Goal: Transaction & Acquisition: Obtain resource

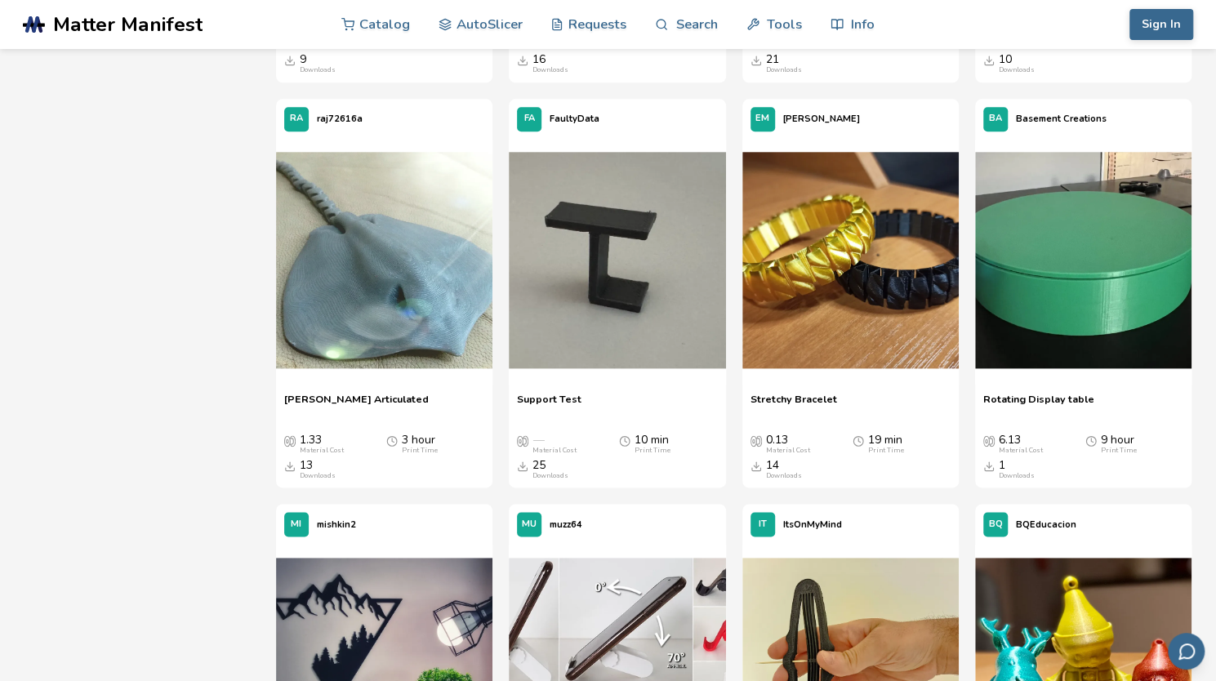
scroll to position [26550, 0]
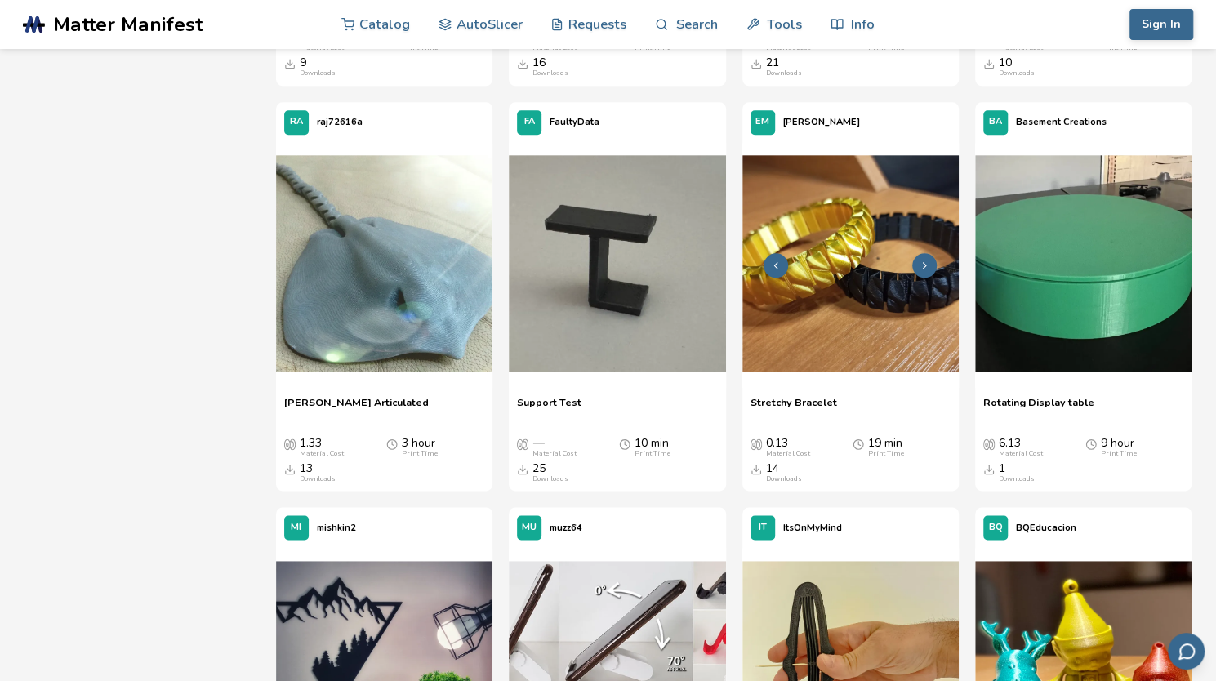
click at [884, 292] on img at bounding box center [851, 263] width 217 height 217
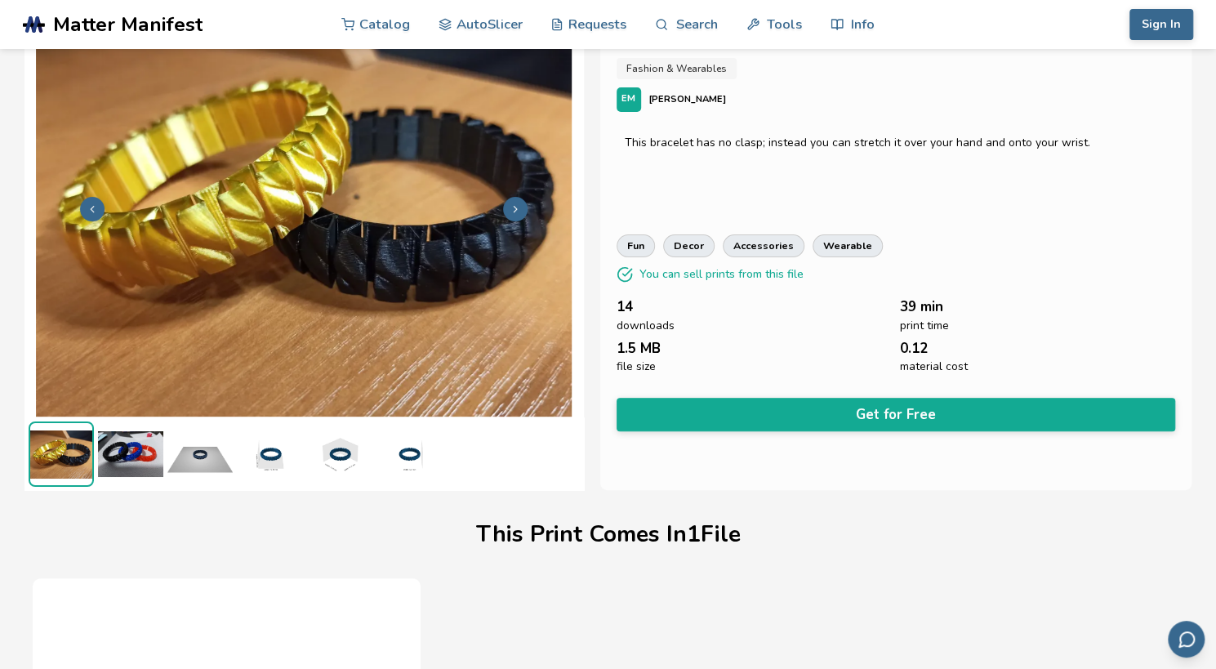
scroll to position [20, 0]
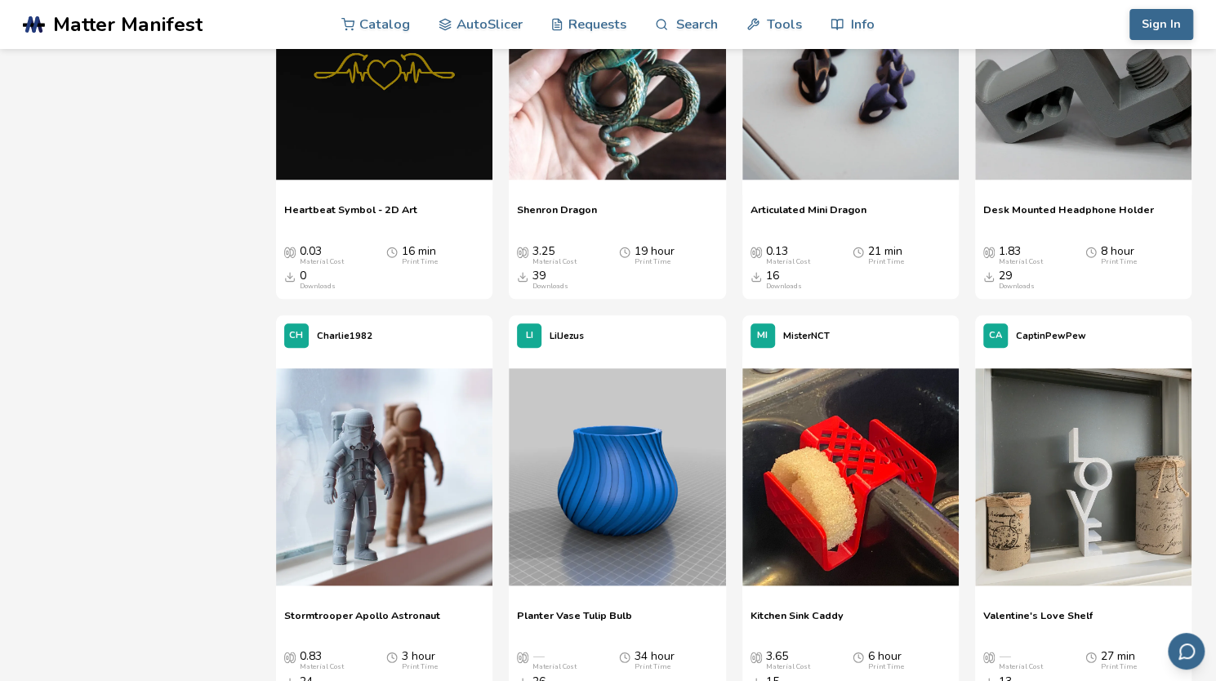
scroll to position [11733, 0]
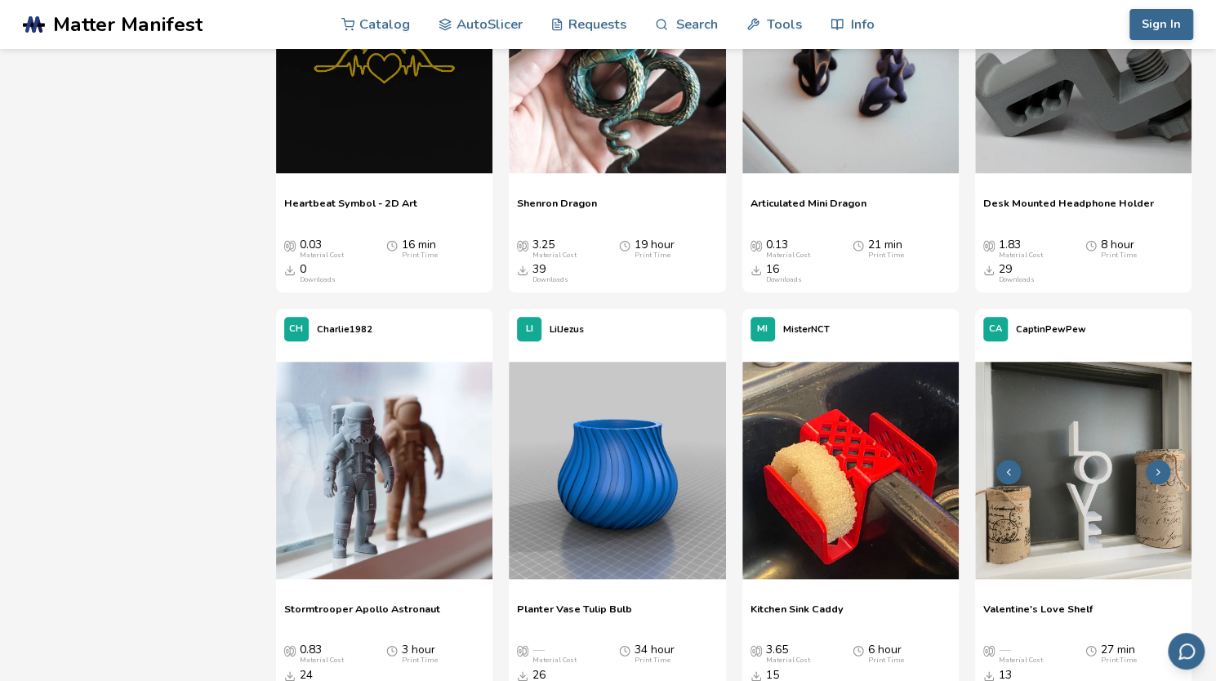
click at [1110, 387] on img at bounding box center [1083, 470] width 217 height 217
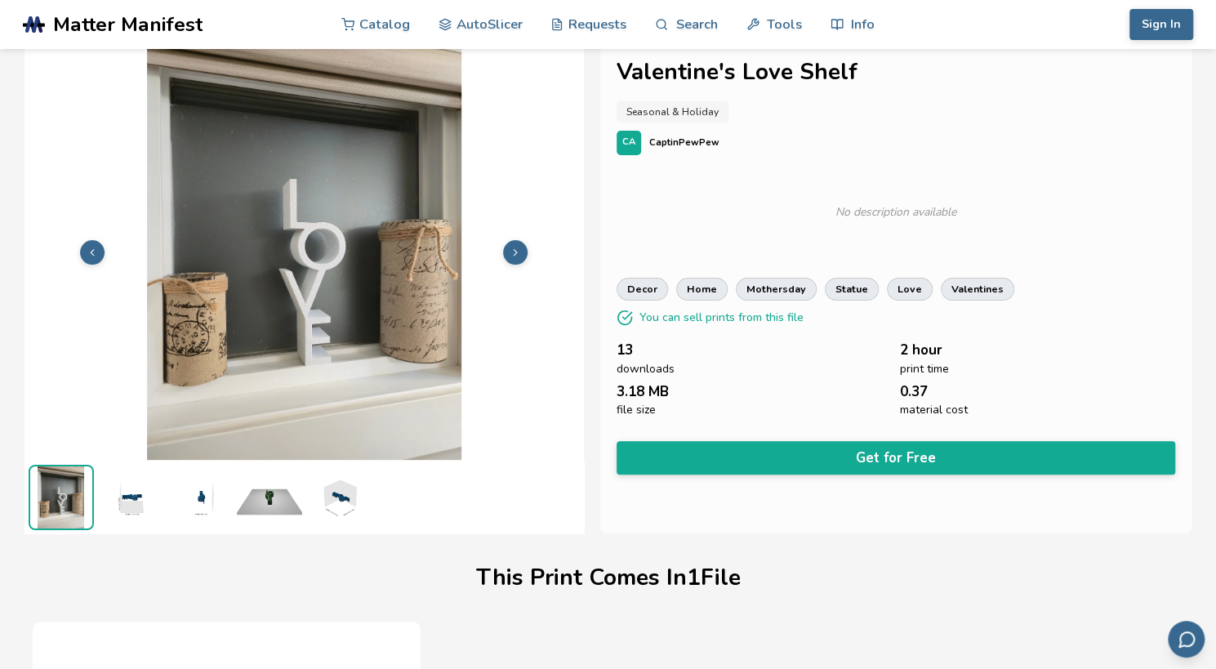
scroll to position [23, 0]
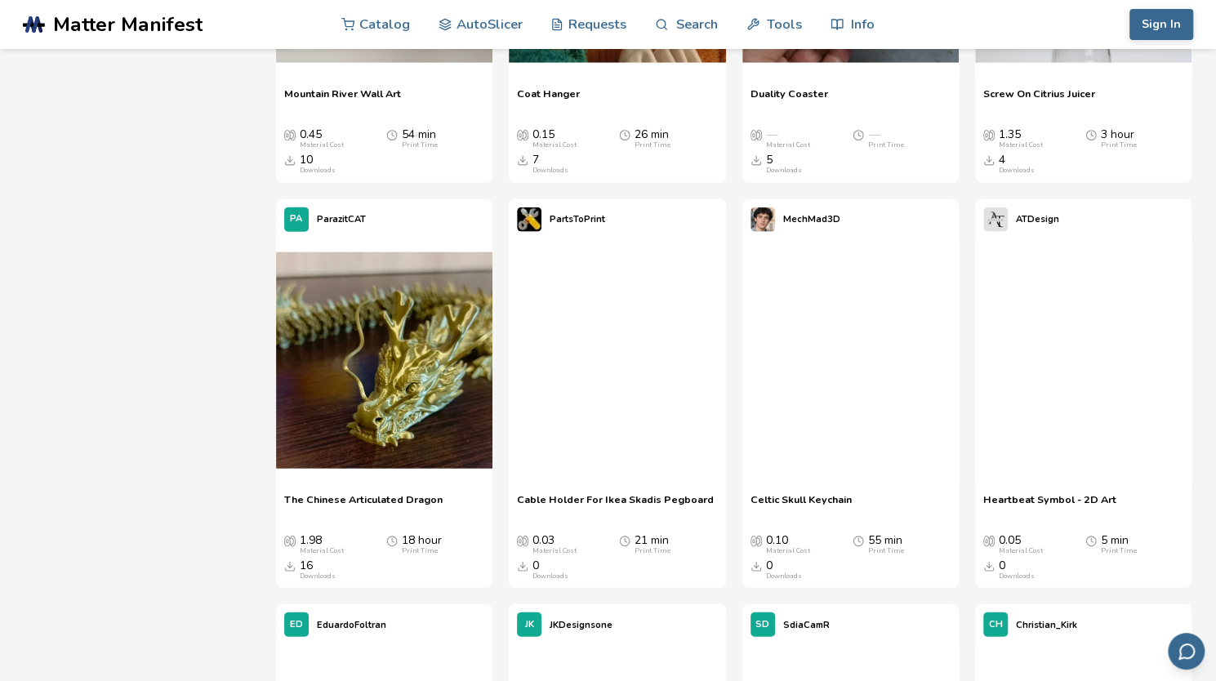
scroll to position [20533, 0]
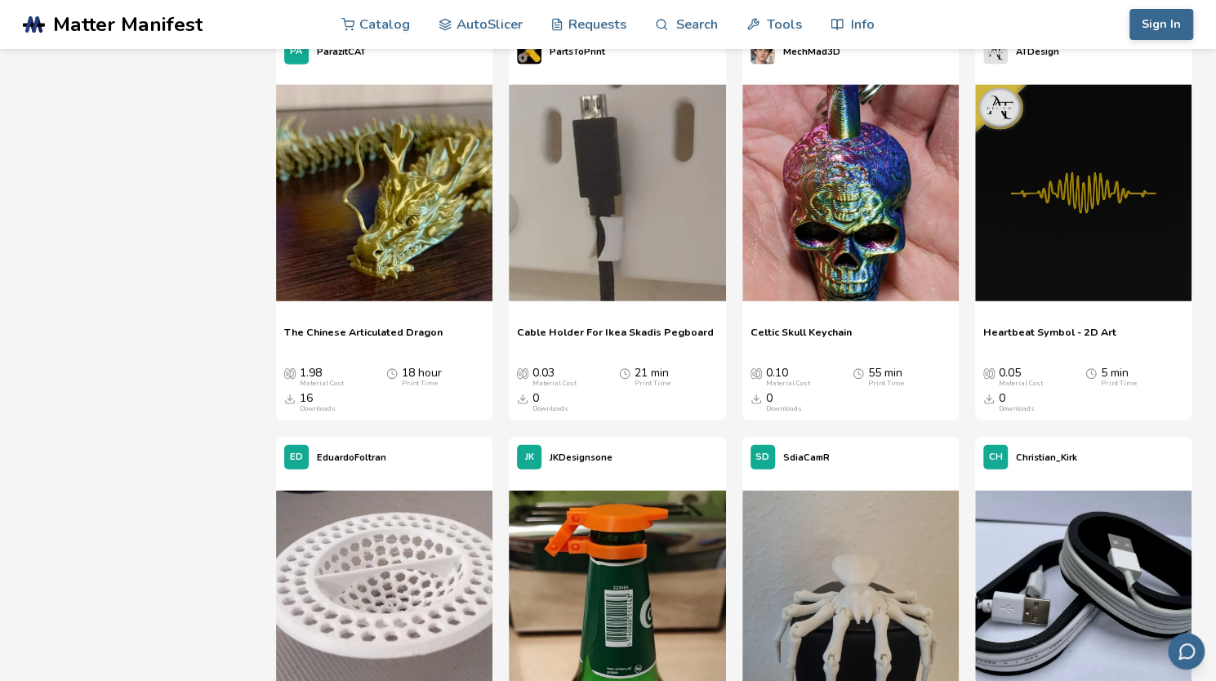
click at [782, 368] on div "0.10 Material Cost" at bounding box center [788, 377] width 44 height 21
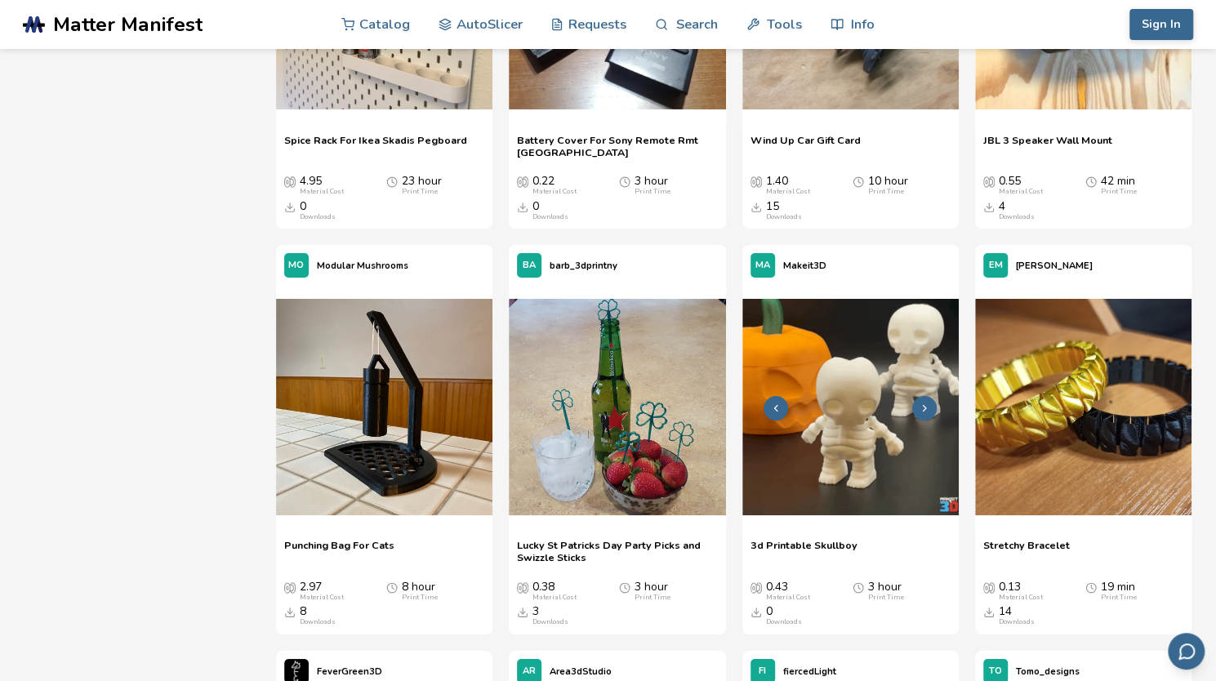
scroll to position [25218, 0]
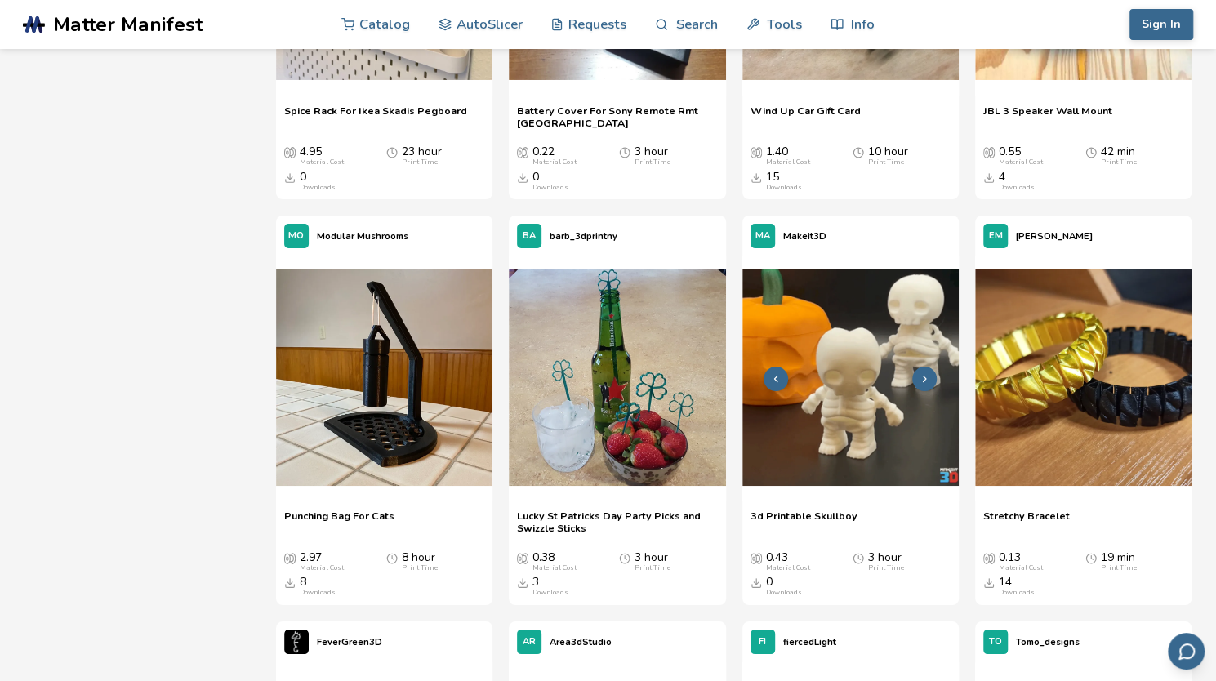
click at [854, 383] on img at bounding box center [851, 378] width 217 height 217
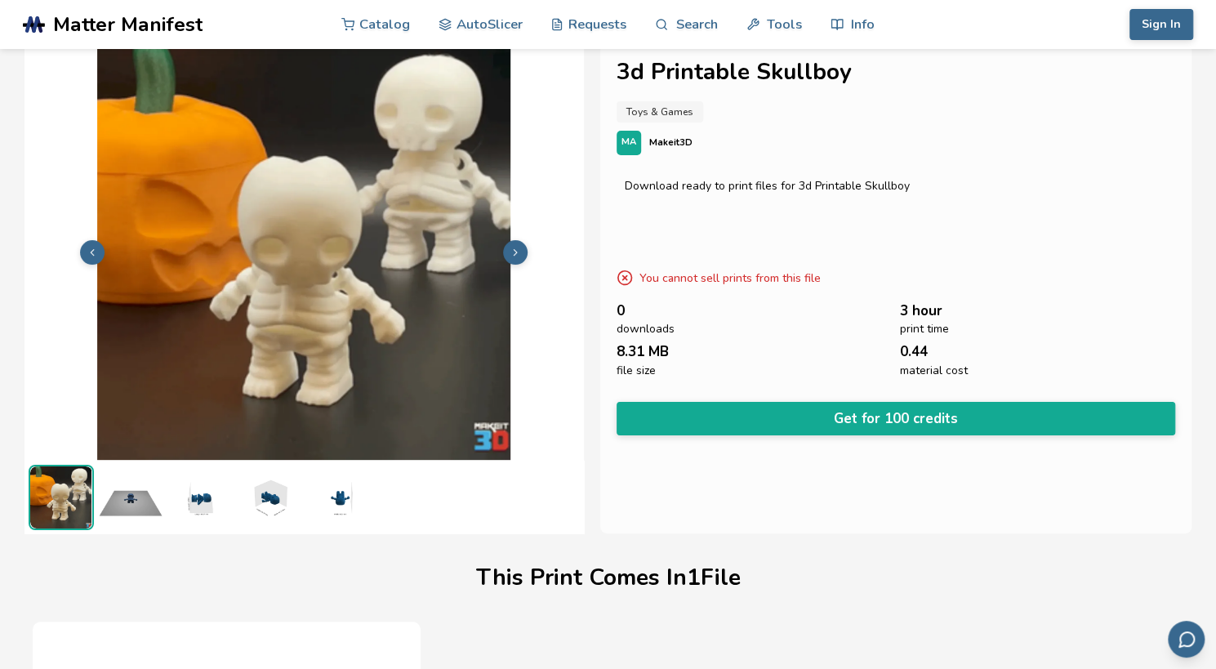
scroll to position [0, 6]
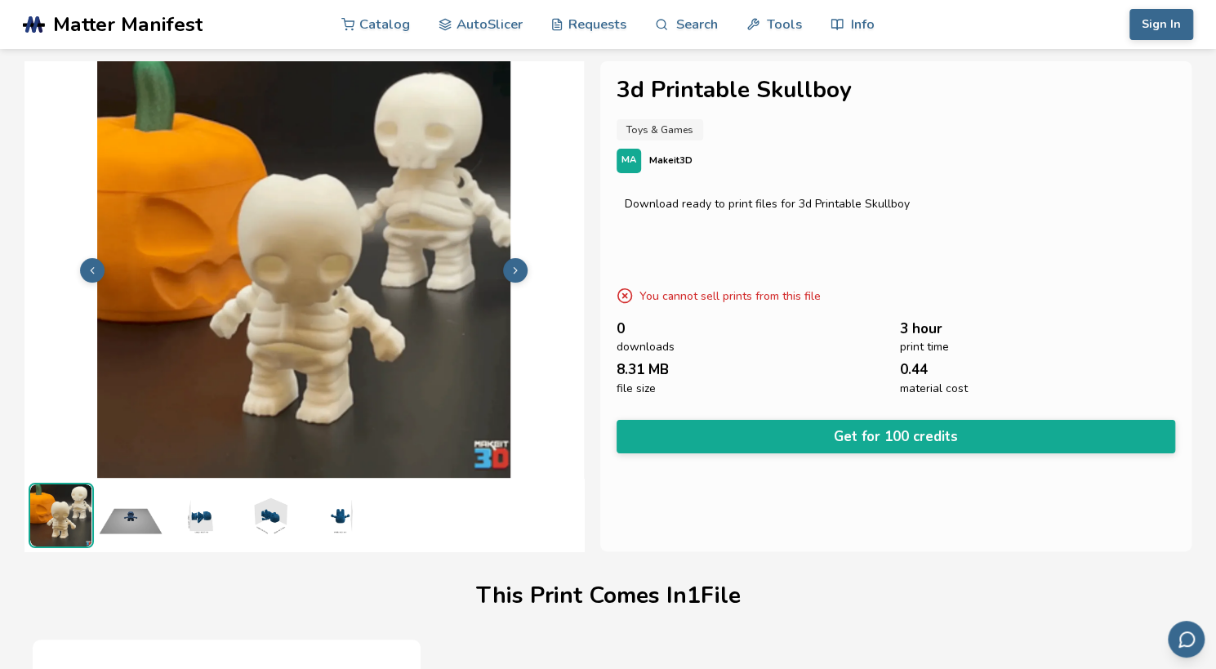
click at [118, 525] on img at bounding box center [130, 515] width 65 height 65
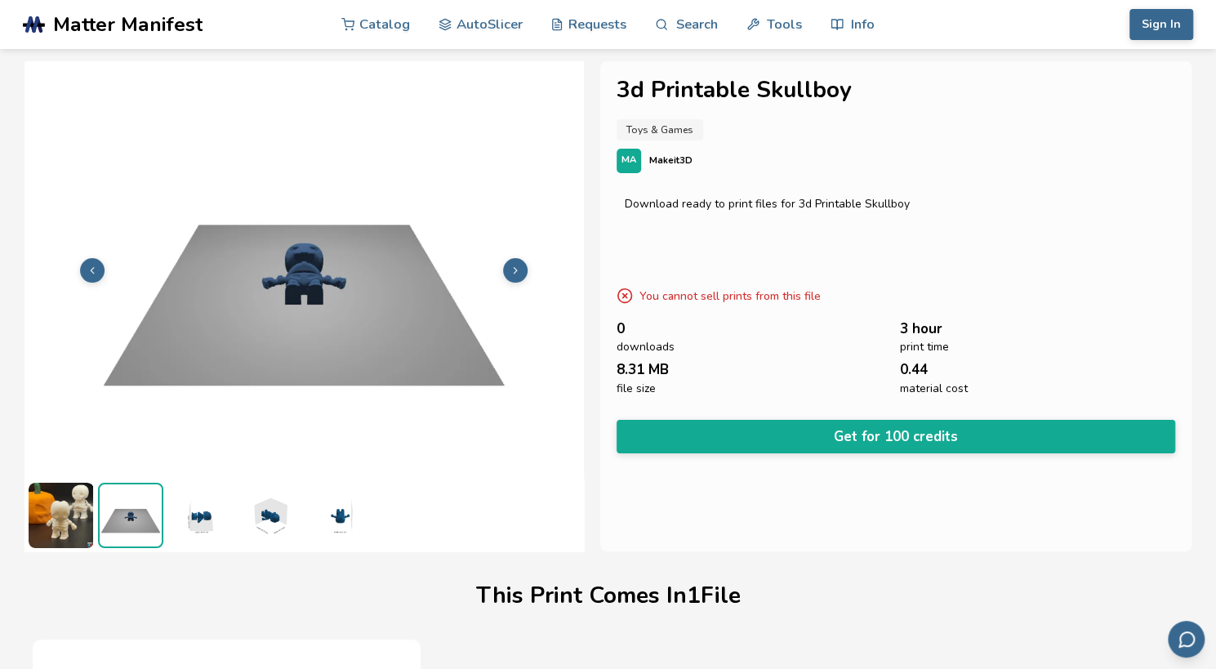
scroll to position [0, 0]
click at [203, 522] on img at bounding box center [199, 515] width 65 height 65
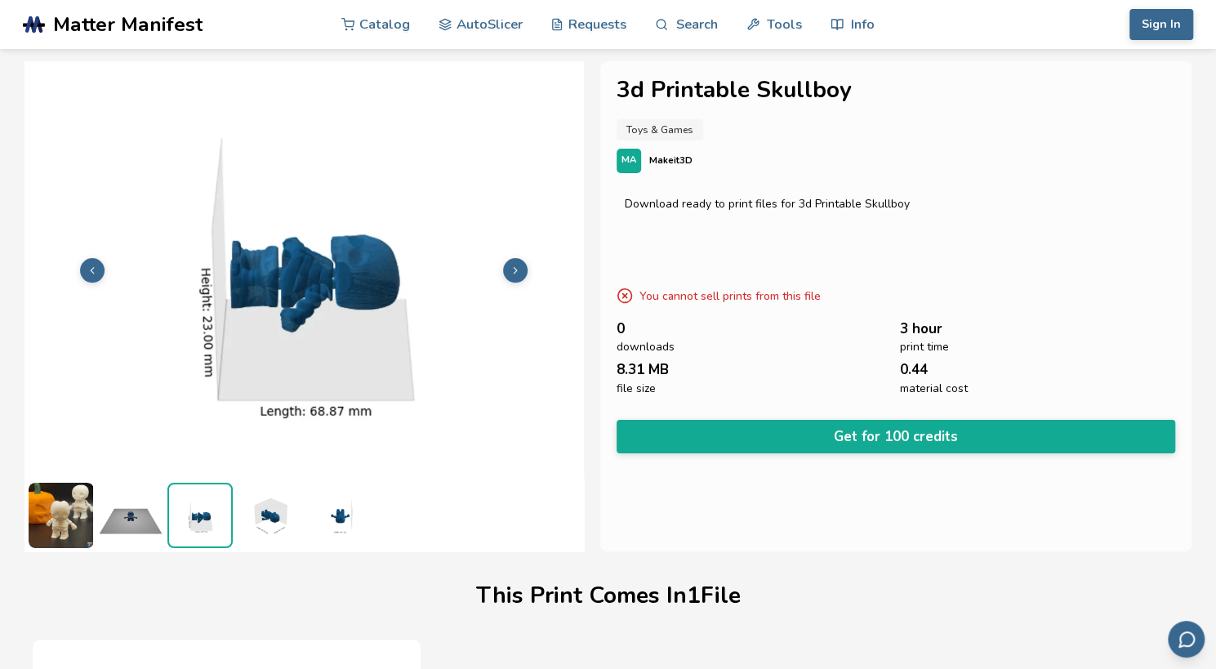
click at [278, 522] on img at bounding box center [269, 515] width 65 height 65
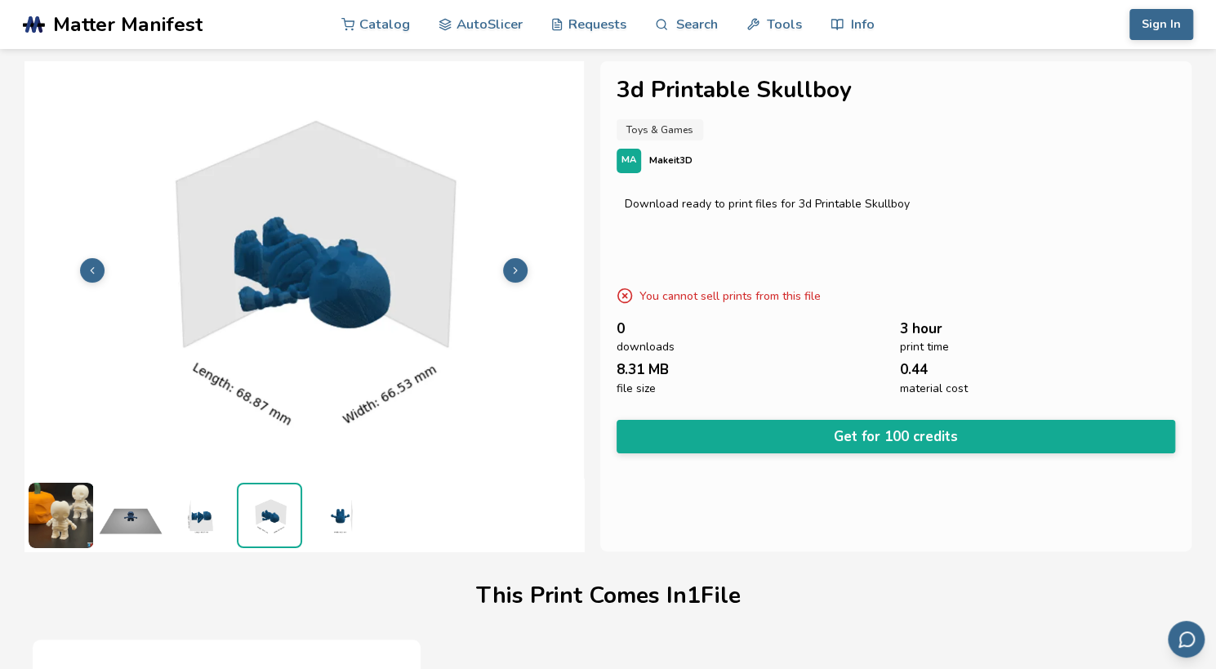
click at [344, 534] on img at bounding box center [338, 515] width 65 height 65
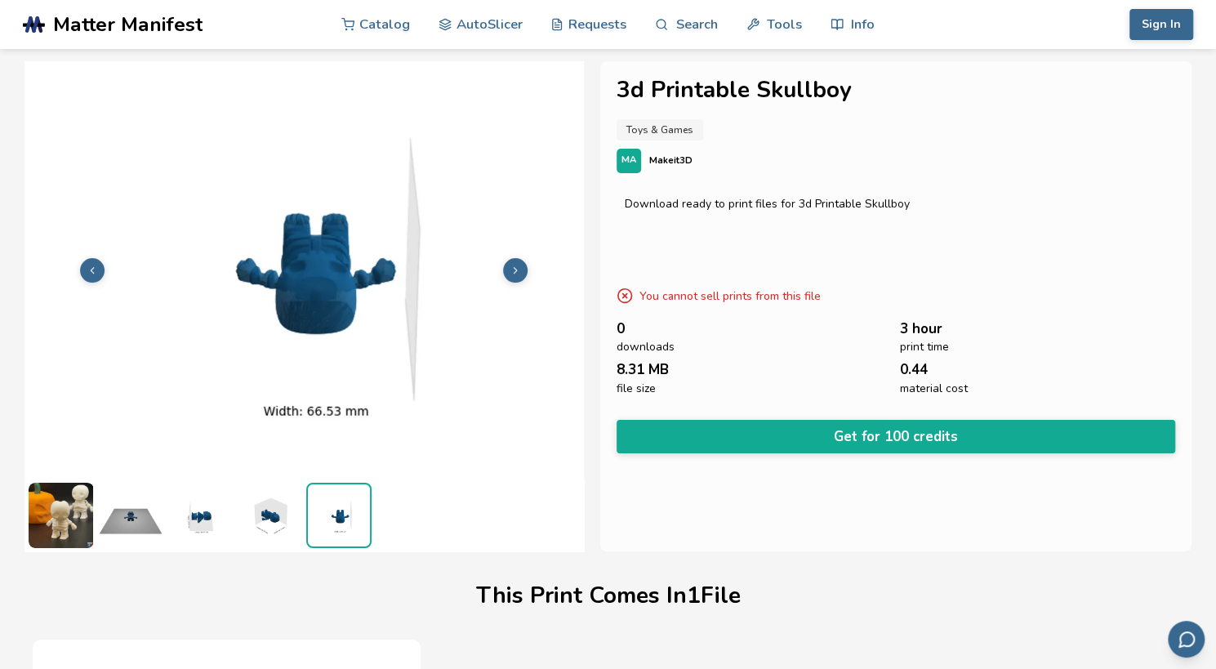
click at [90, 484] on img at bounding box center [61, 515] width 65 height 65
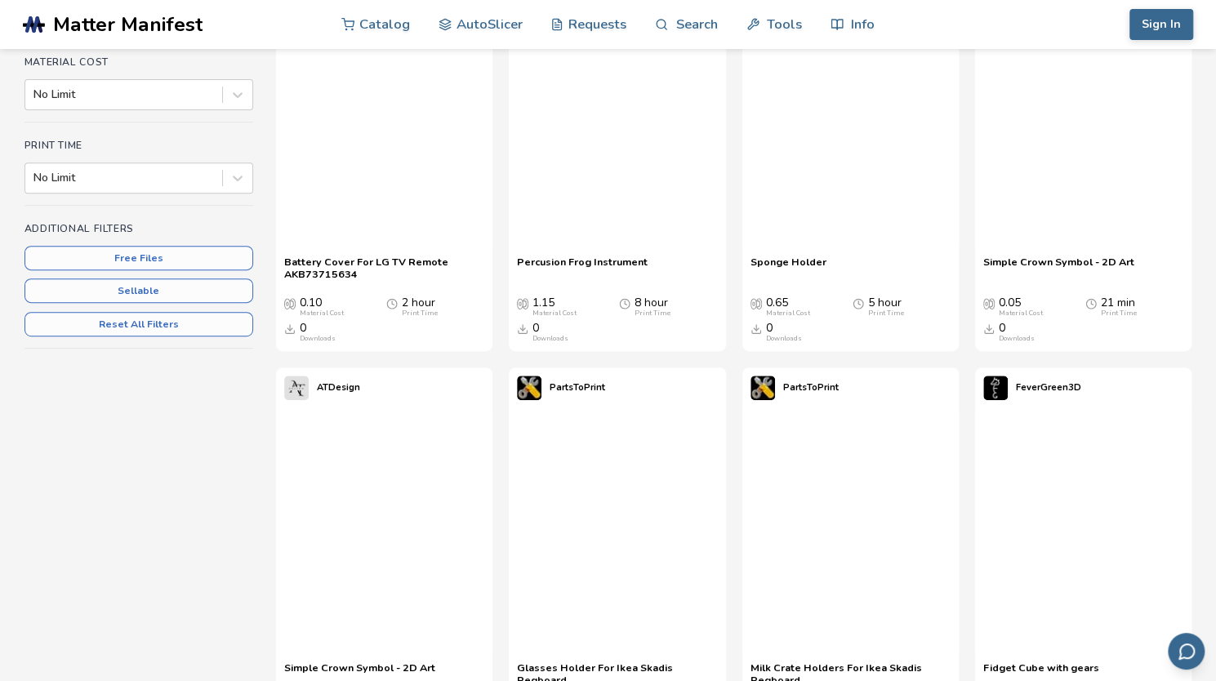
scroll to position [461, 0]
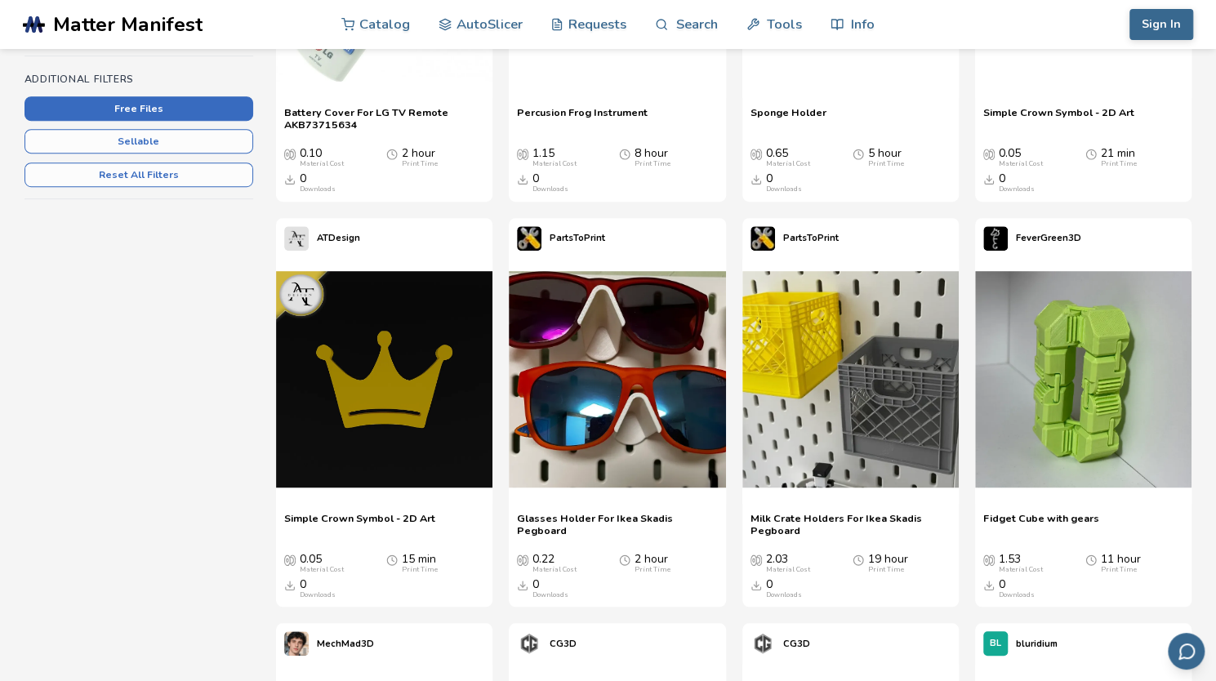
click at [122, 113] on button "Free Files" at bounding box center [139, 108] width 229 height 25
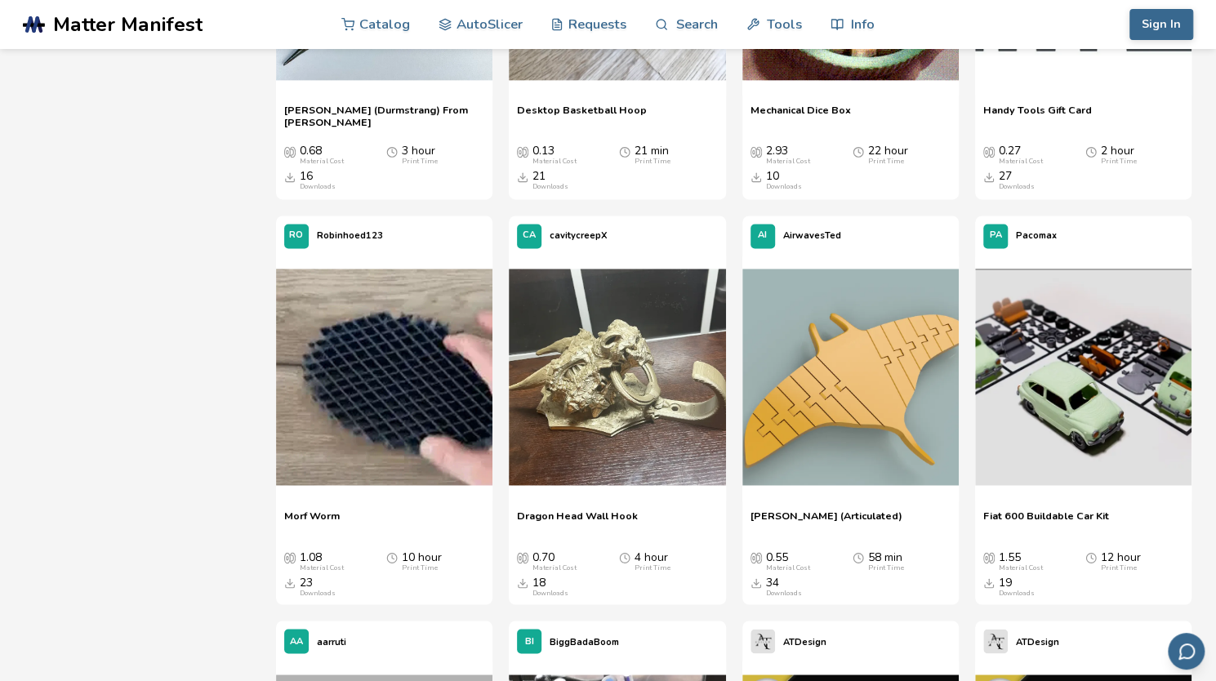
scroll to position [4874, 0]
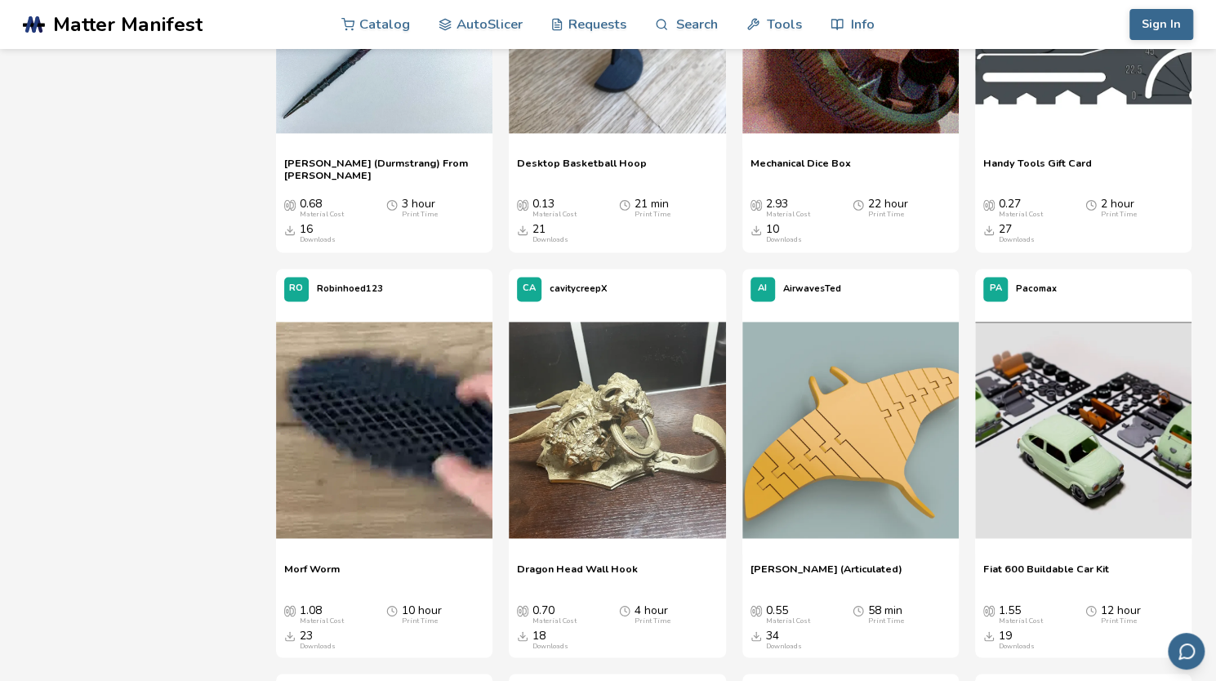
click at [649, 132] on img at bounding box center [617, 24] width 217 height 217
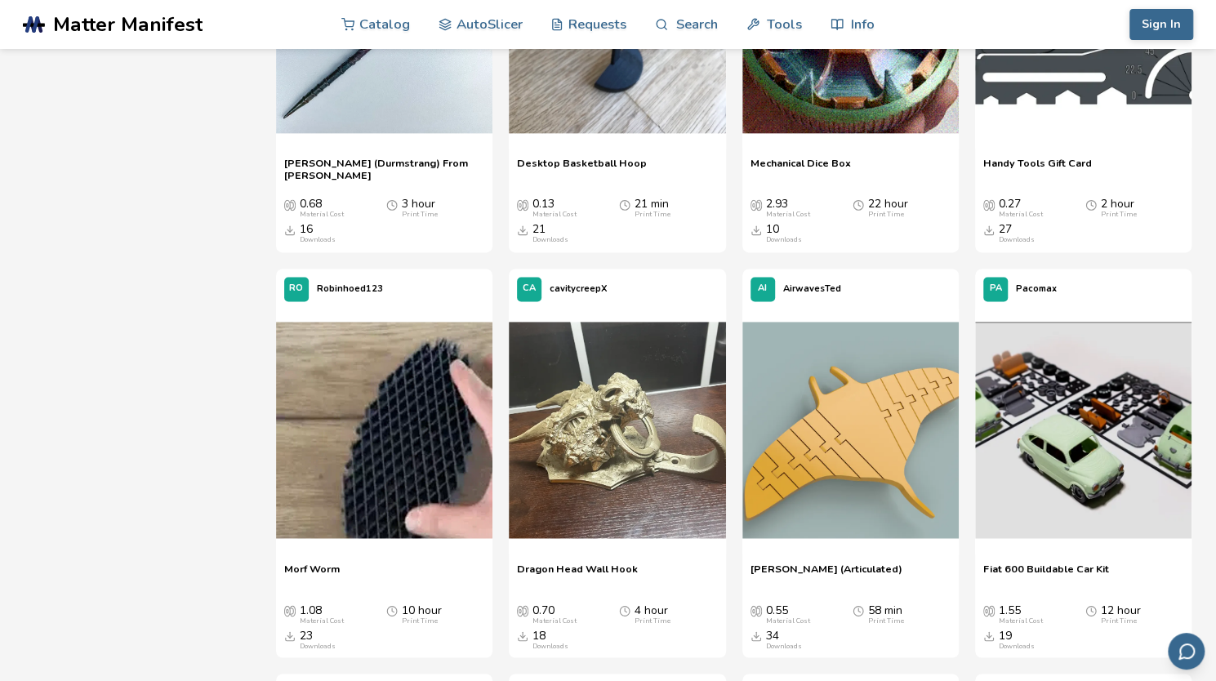
click at [579, 132] on img at bounding box center [617, 24] width 217 height 217
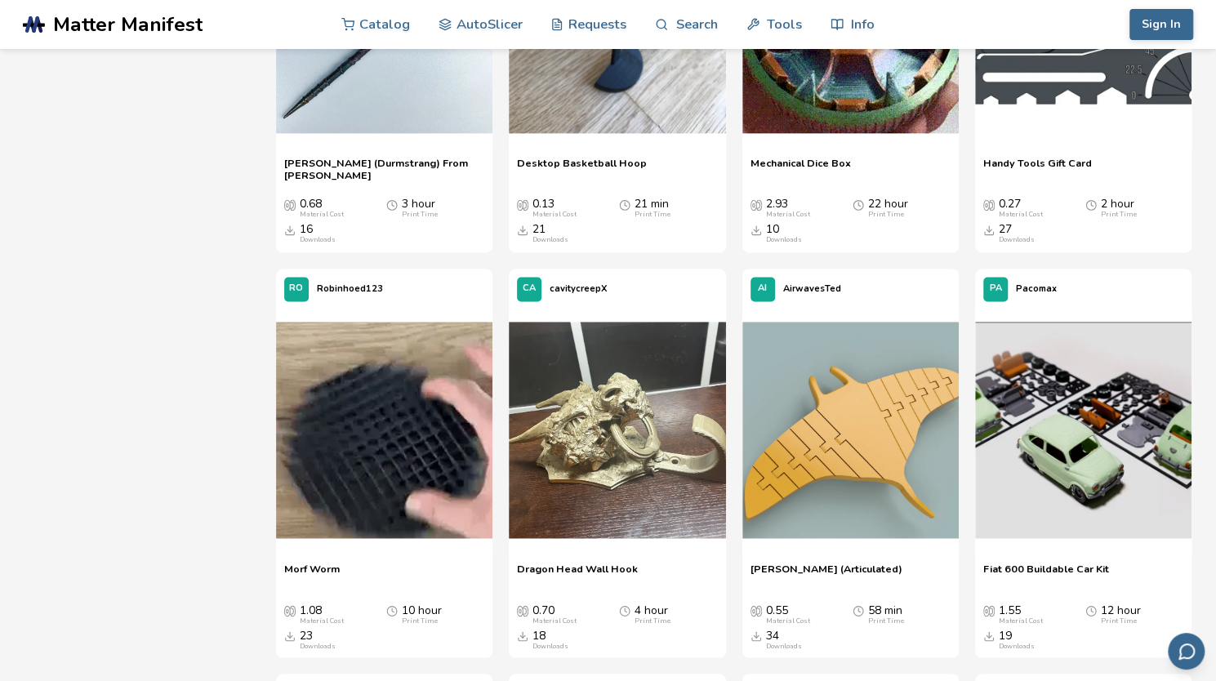
click at [623, 132] on img at bounding box center [617, 24] width 217 height 217
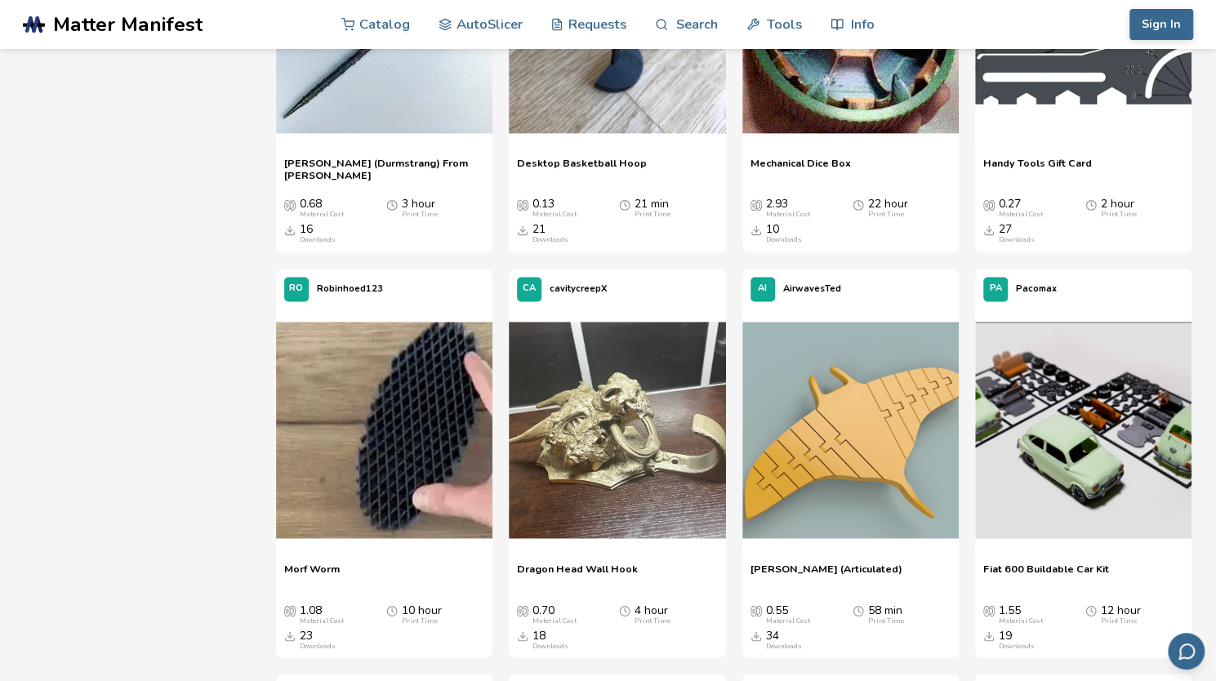
click at [613, 132] on img at bounding box center [617, 24] width 217 height 217
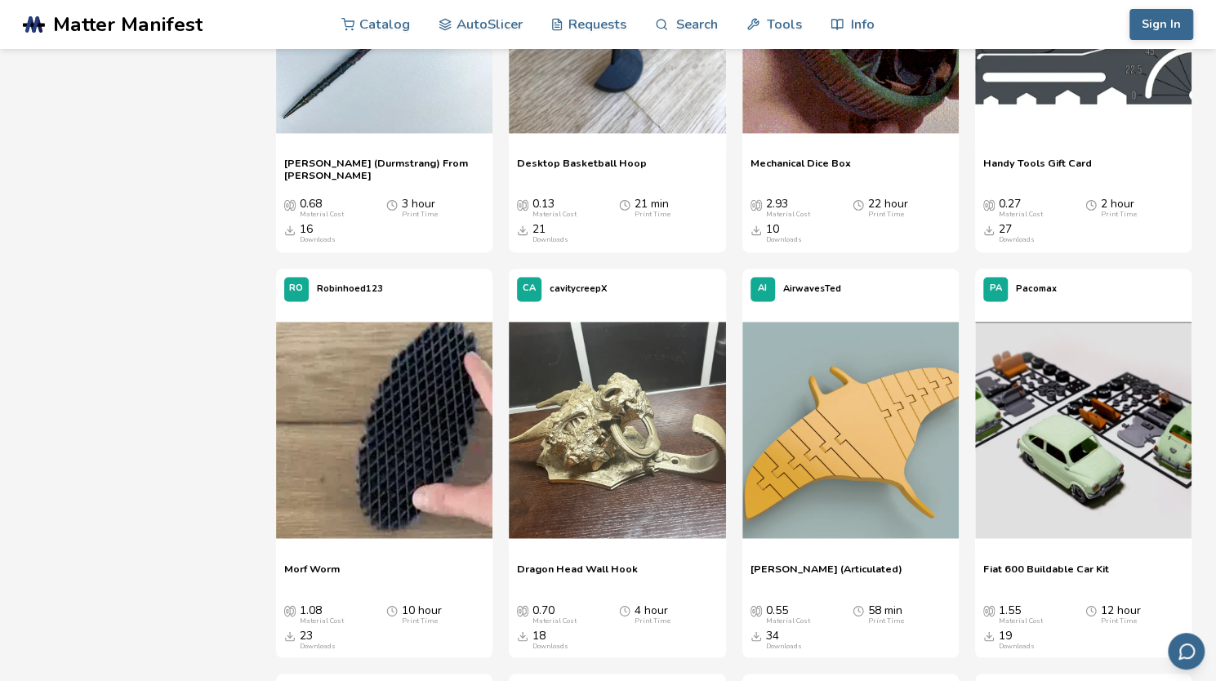
click at [663, 132] on img at bounding box center [617, 24] width 217 height 217
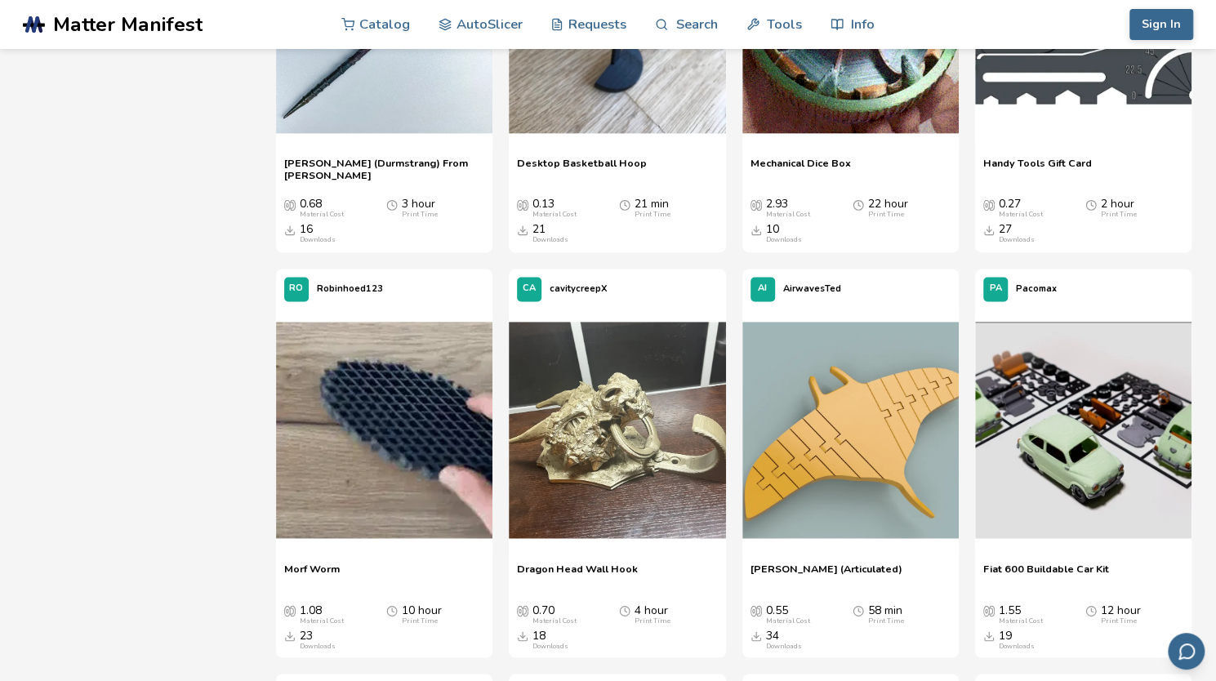
scroll to position [4667, 0]
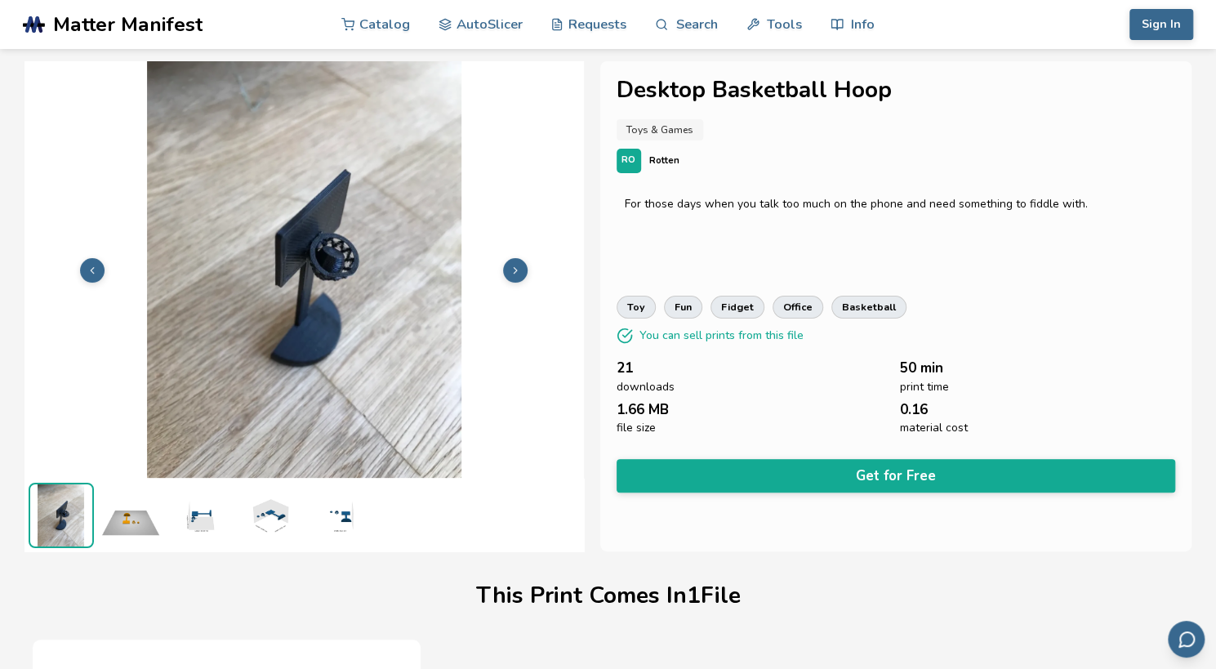
click at [516, 285] on img at bounding box center [305, 269] width 560 height 420
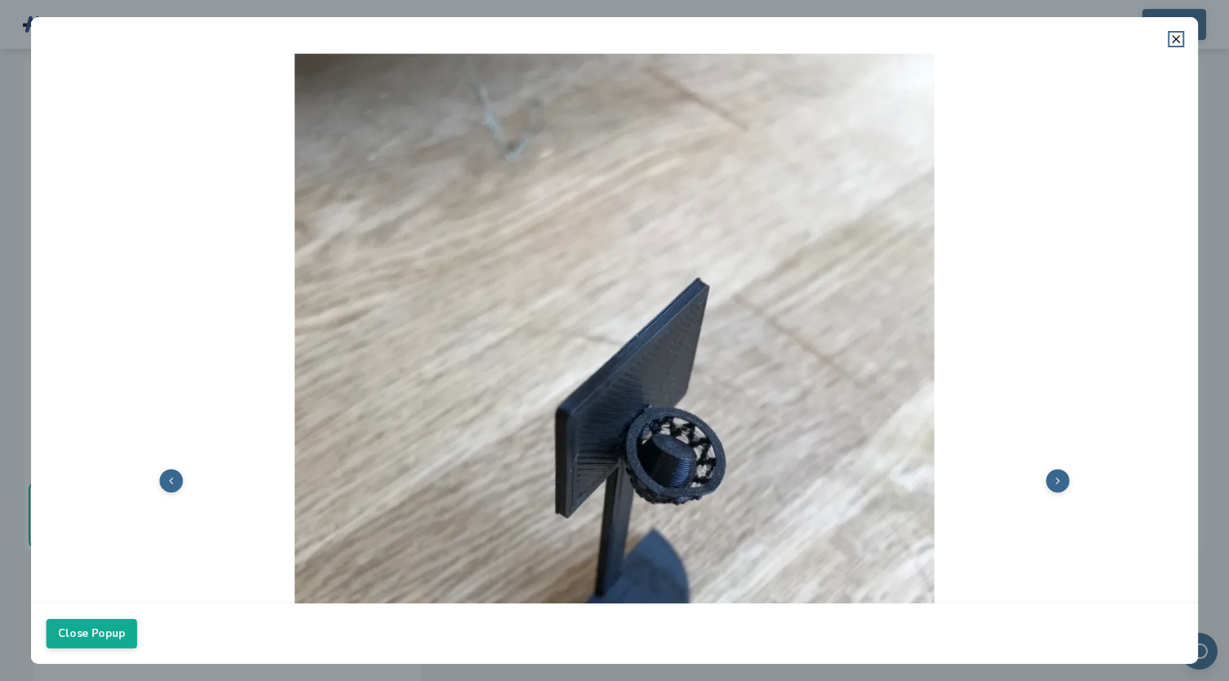
click at [513, 271] on img at bounding box center [615, 479] width 1136 height 852
click at [1047, 481] on button at bounding box center [1058, 482] width 24 height 24
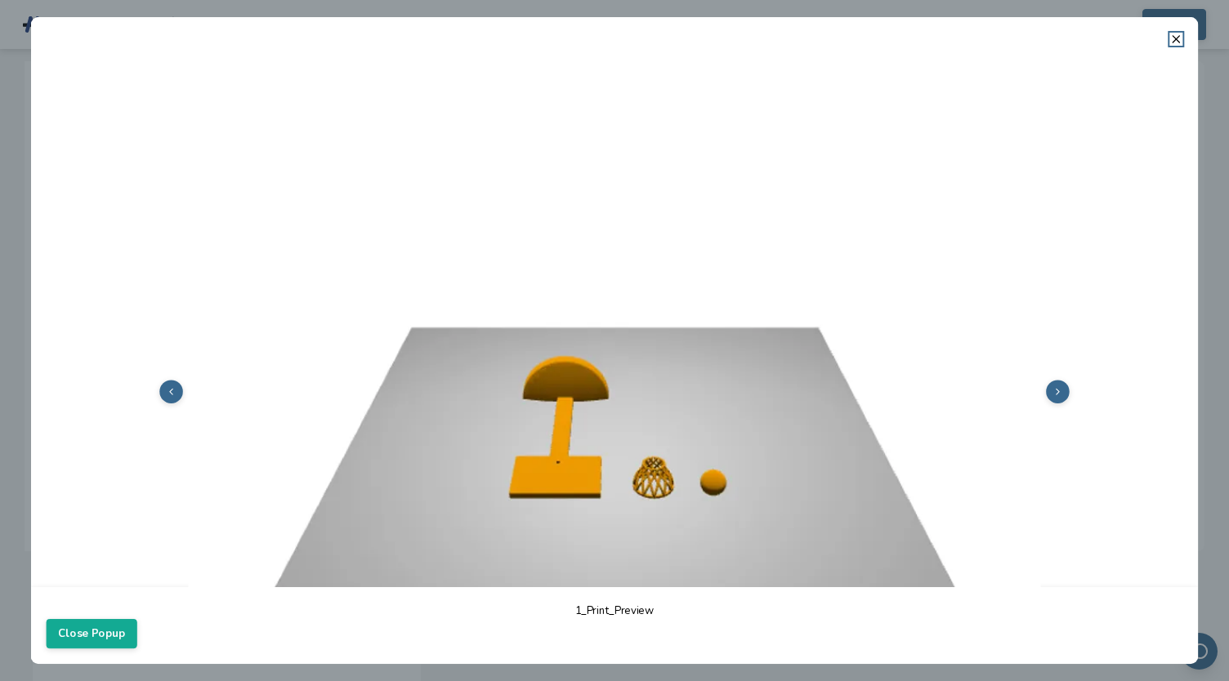
scroll to position [101, 0]
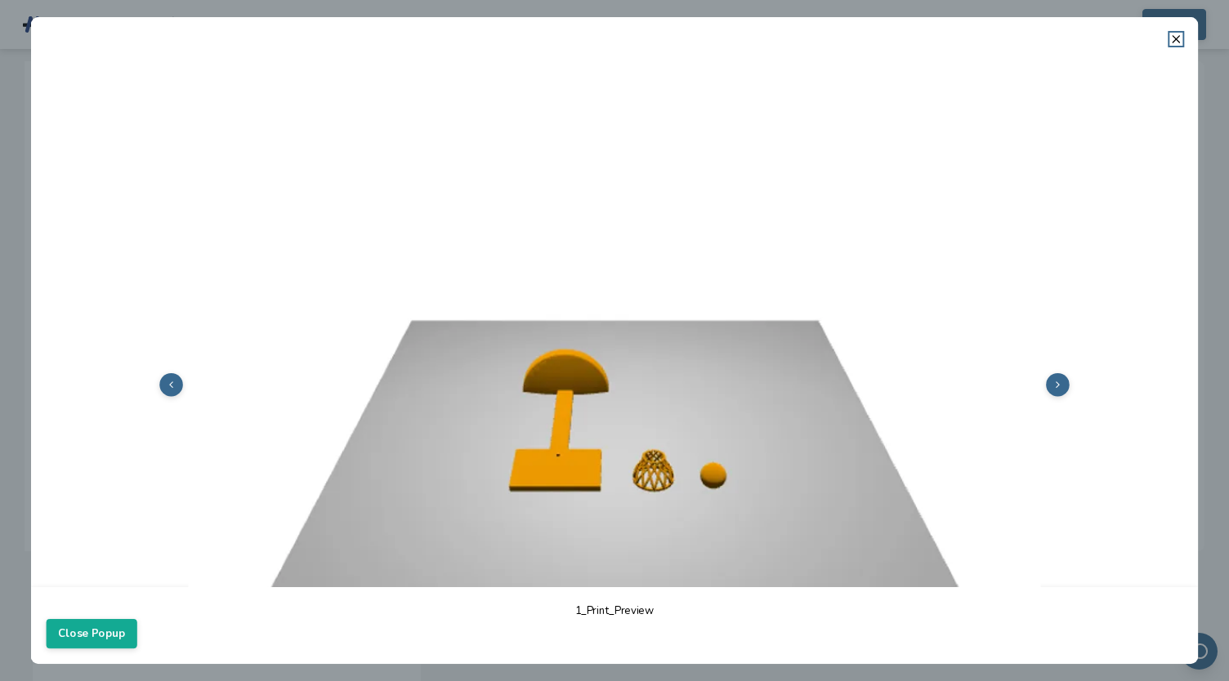
click at [1051, 381] on icon at bounding box center [1056, 384] width 11 height 11
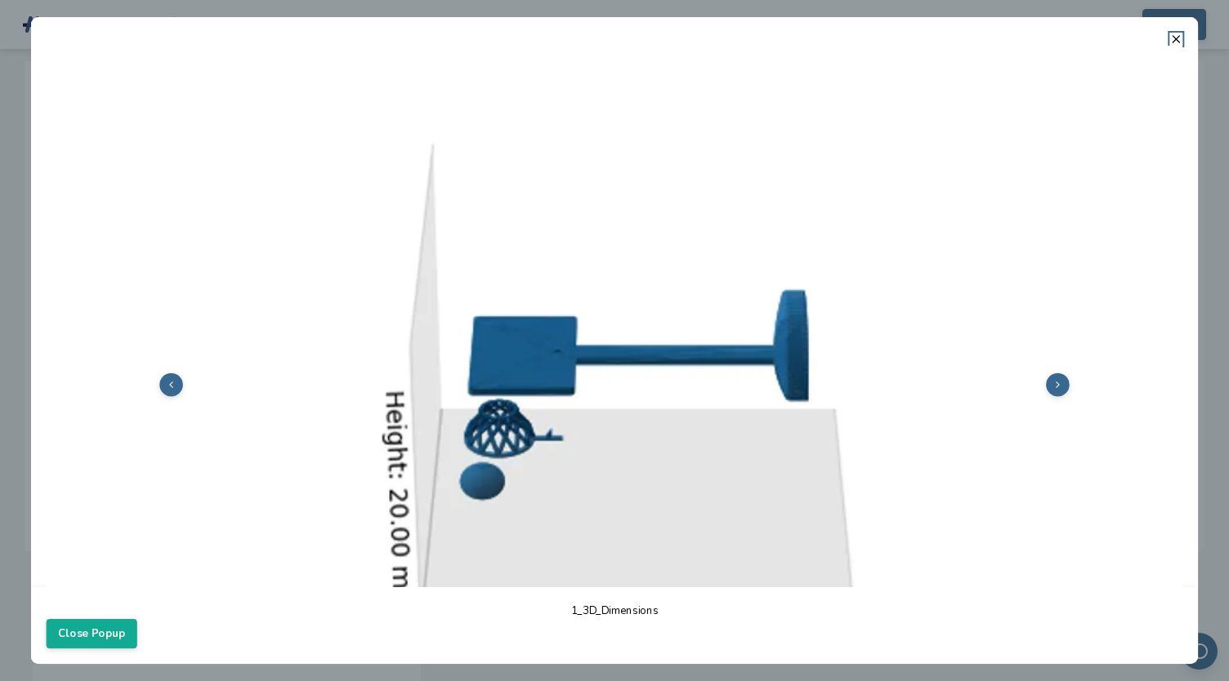
click at [1051, 381] on icon at bounding box center [1056, 384] width 11 height 11
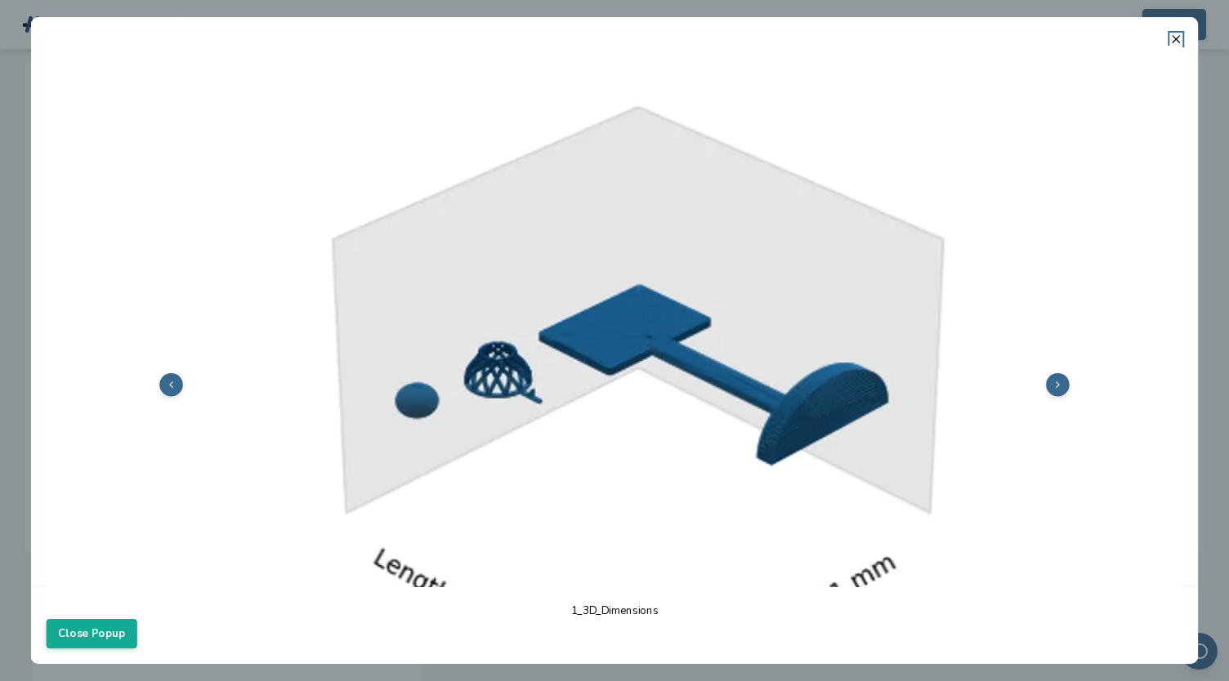
click at [1051, 381] on icon at bounding box center [1056, 384] width 11 height 11
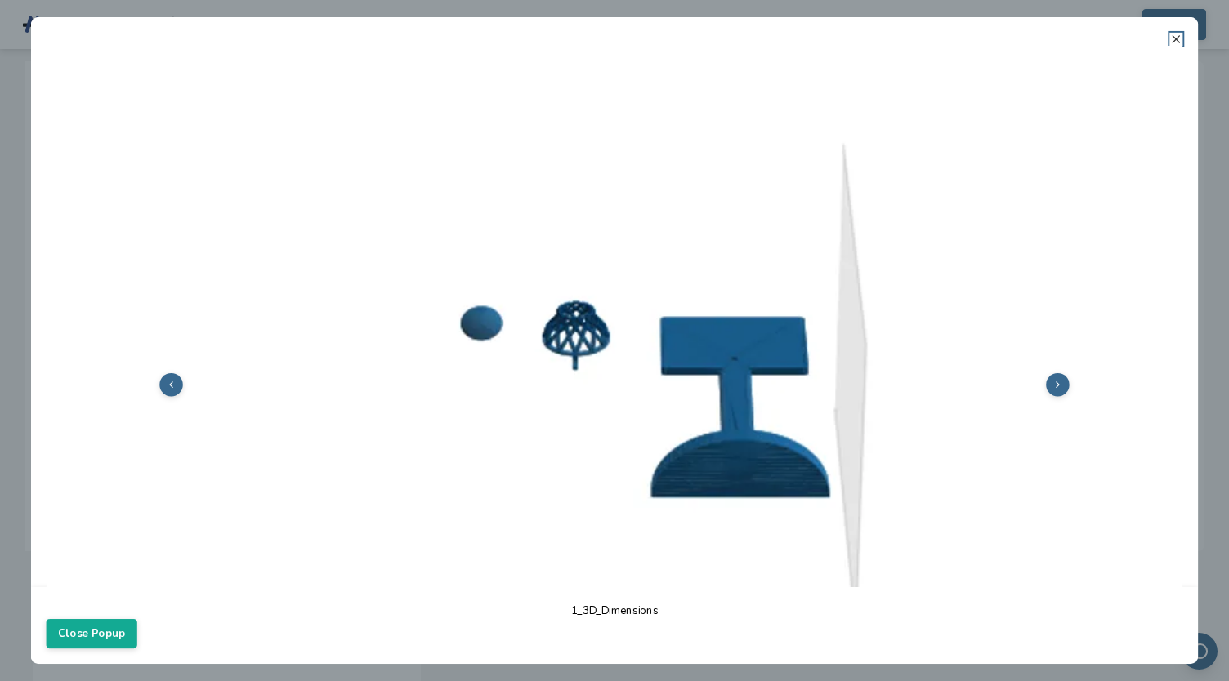
click at [1176, 41] on icon at bounding box center [1175, 39] width 13 height 13
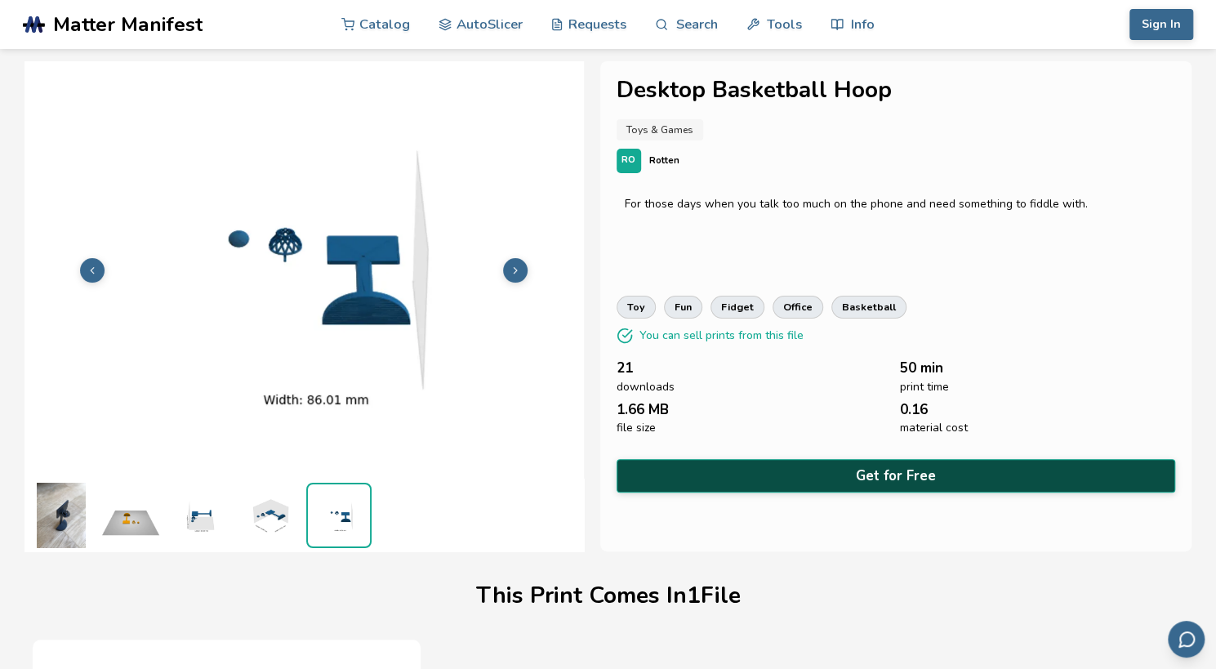
click at [894, 473] on button "Get for Free" at bounding box center [897, 475] width 560 height 33
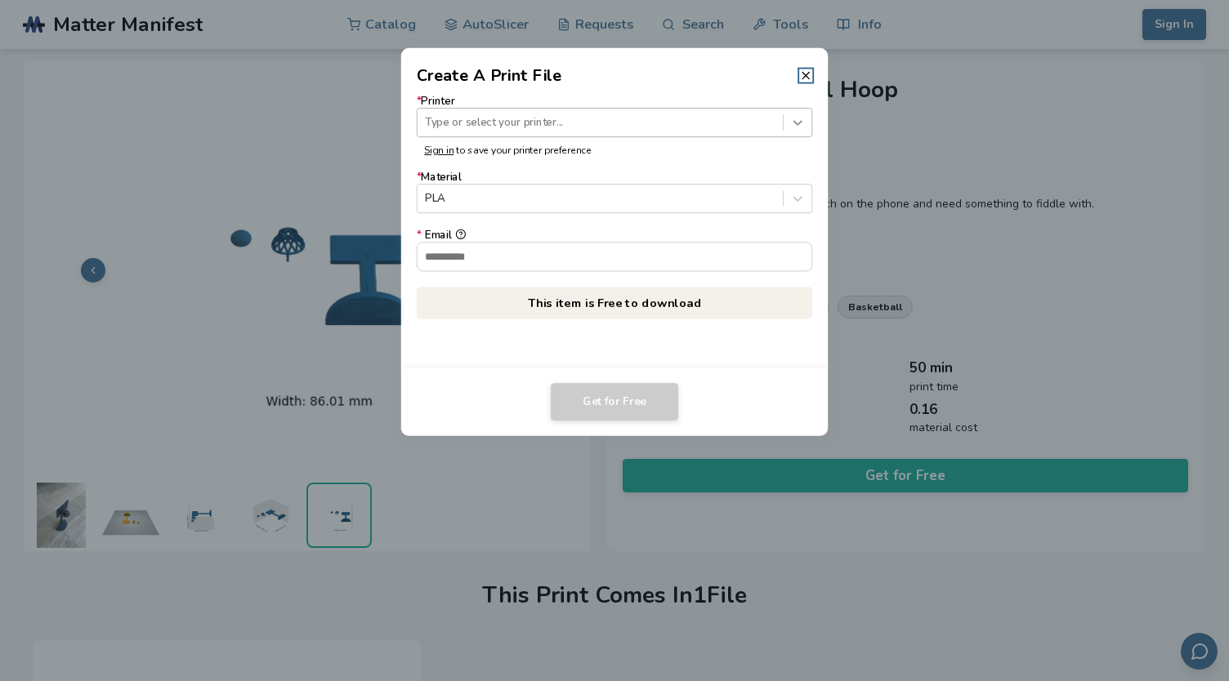
click at [790, 124] on icon at bounding box center [798, 122] width 16 height 16
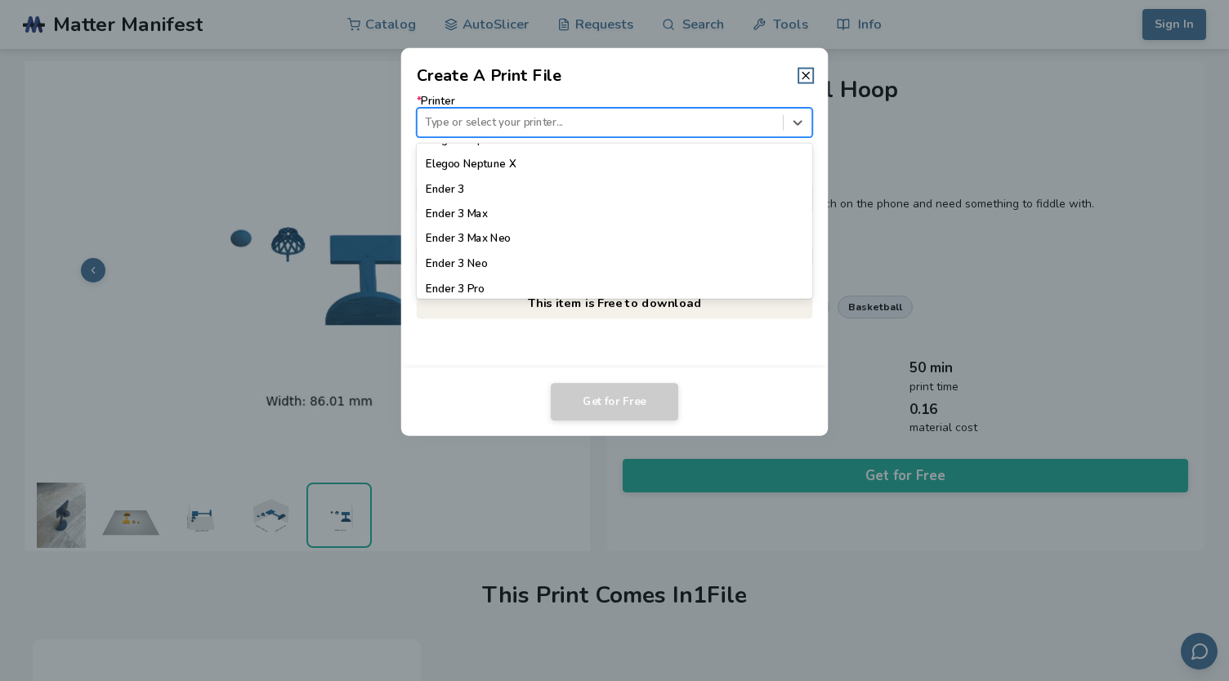
scroll to position [886, 0]
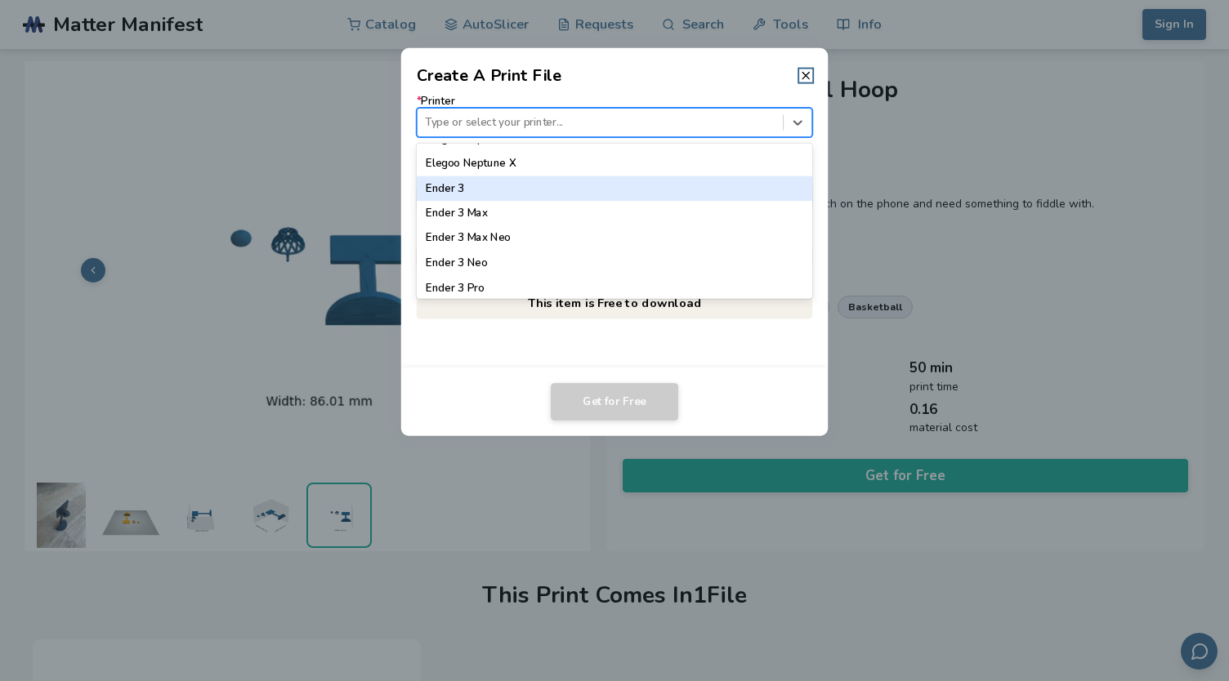
click at [673, 189] on div "Ender 3" at bounding box center [614, 188] width 395 height 25
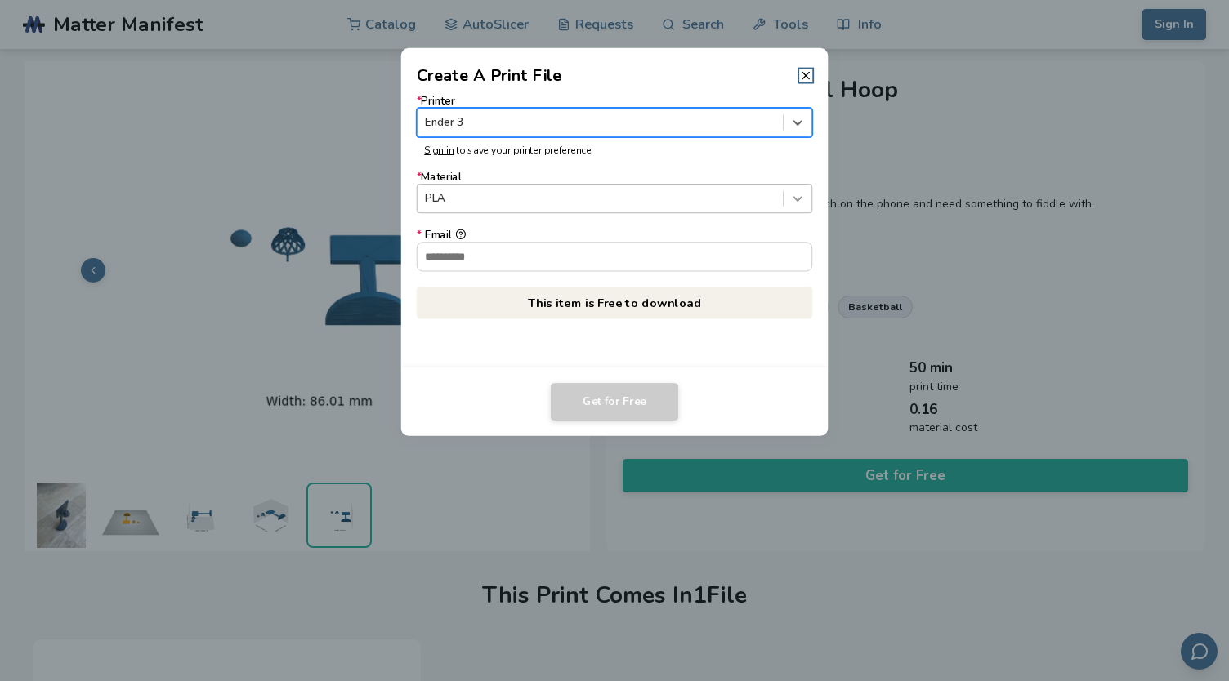
click at [799, 204] on icon at bounding box center [798, 199] width 16 height 16
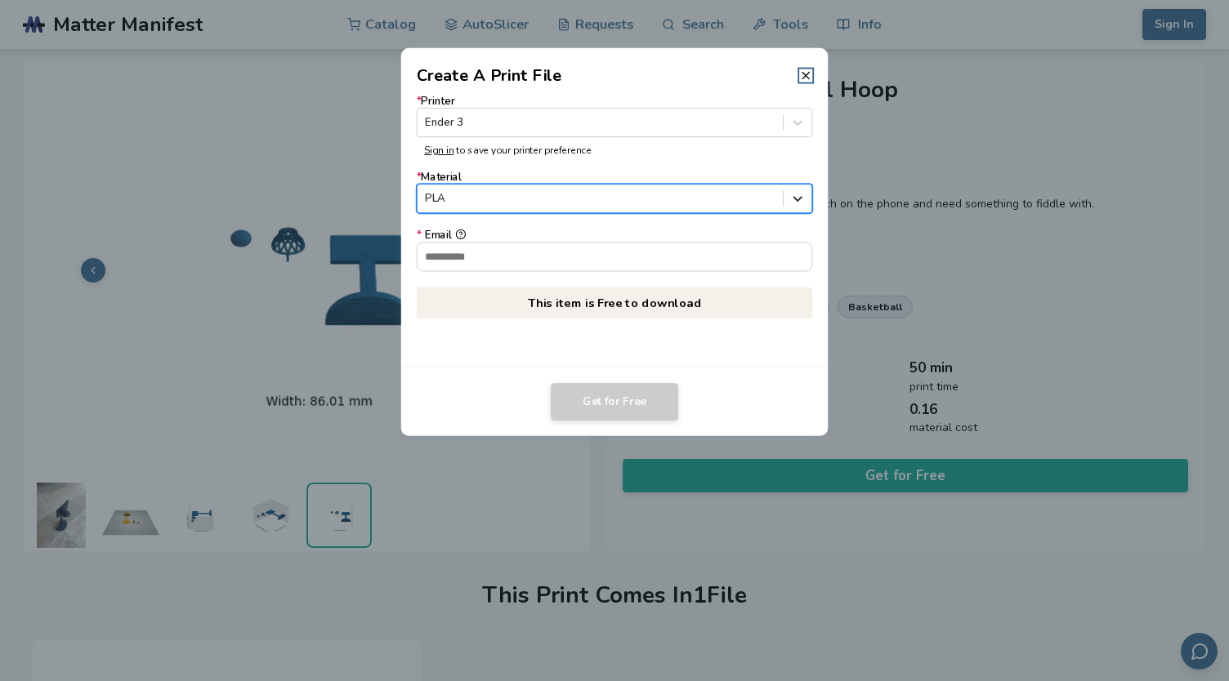
click at [799, 204] on icon at bounding box center [798, 199] width 16 height 16
click at [723, 249] on input "* Email" at bounding box center [614, 257] width 395 height 28
type input "**********"
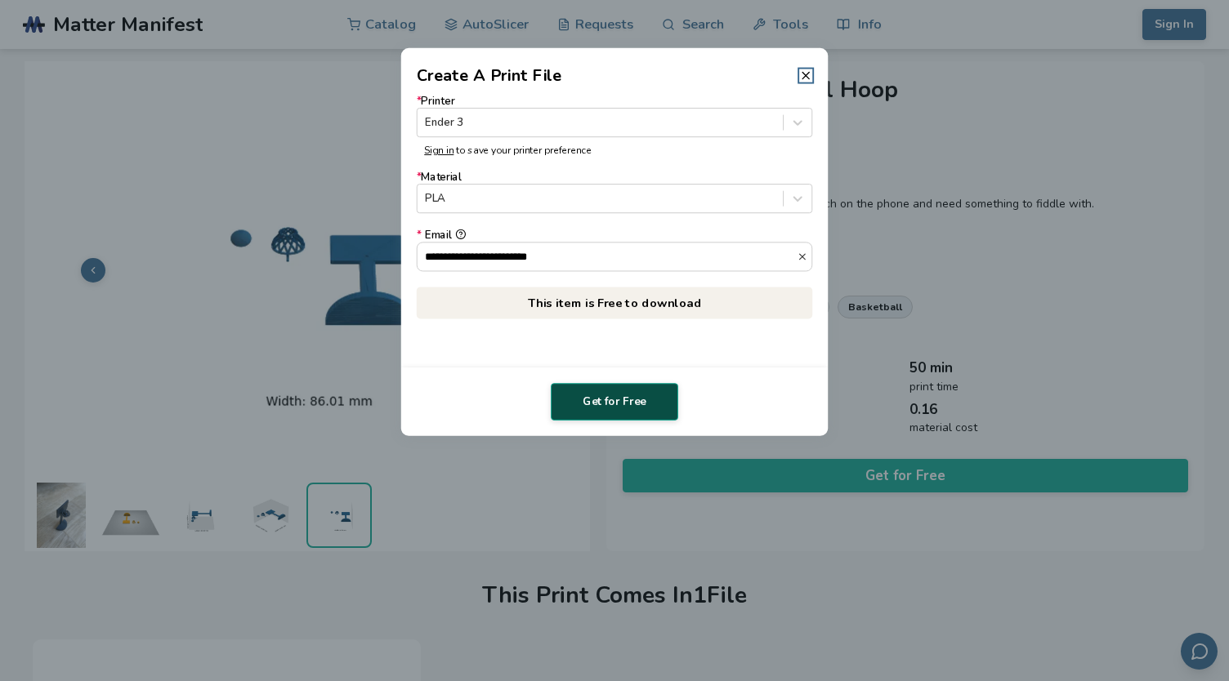
click at [606, 401] on button "Get for Free" at bounding box center [614, 402] width 127 height 38
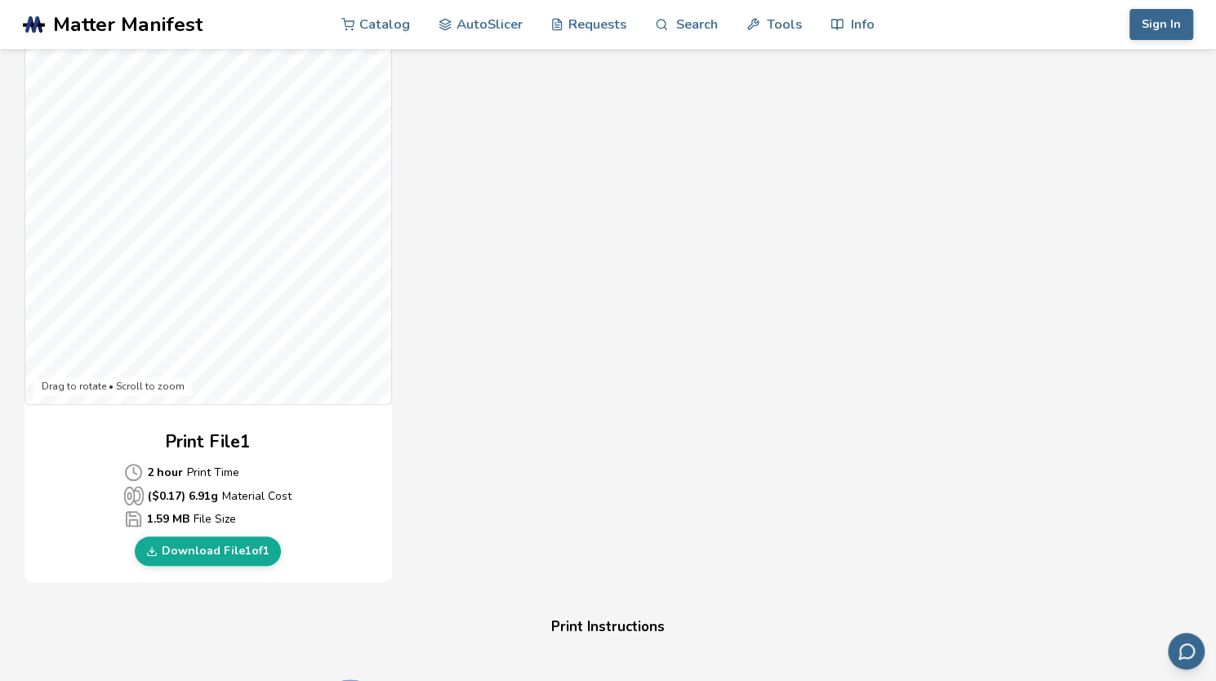
scroll to position [430, 0]
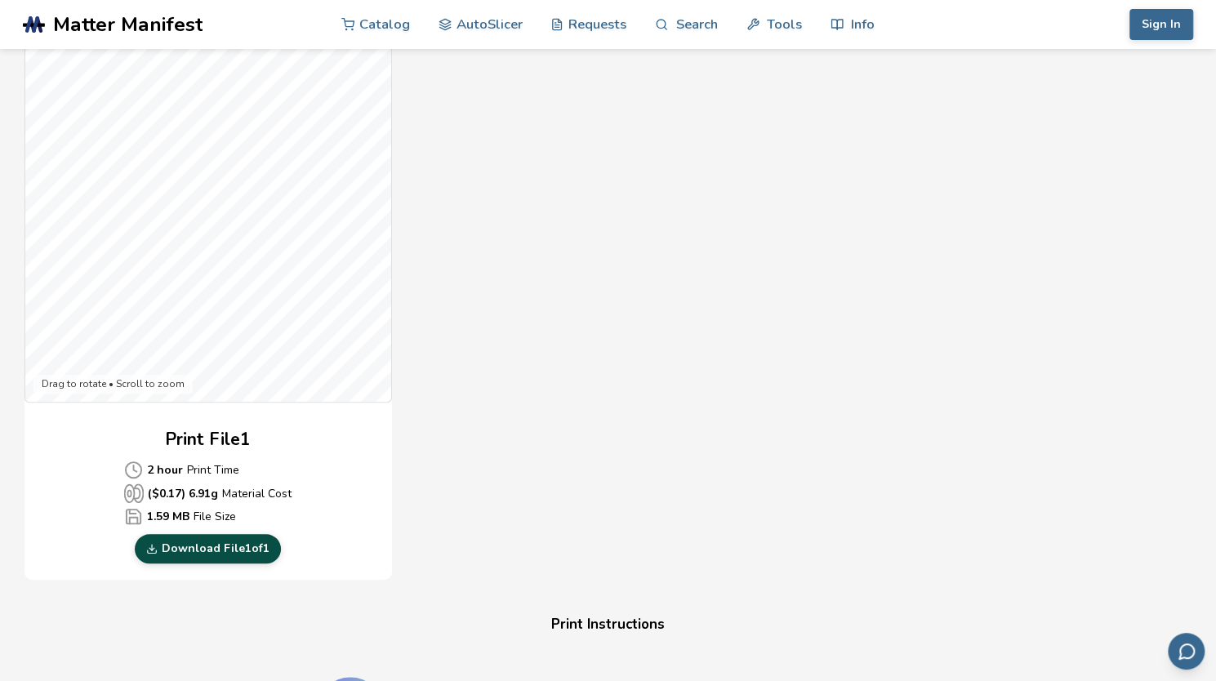
click at [194, 559] on link "Download File 1 of 1" at bounding box center [208, 548] width 146 height 29
